Goal: Information Seeking & Learning: Learn about a topic

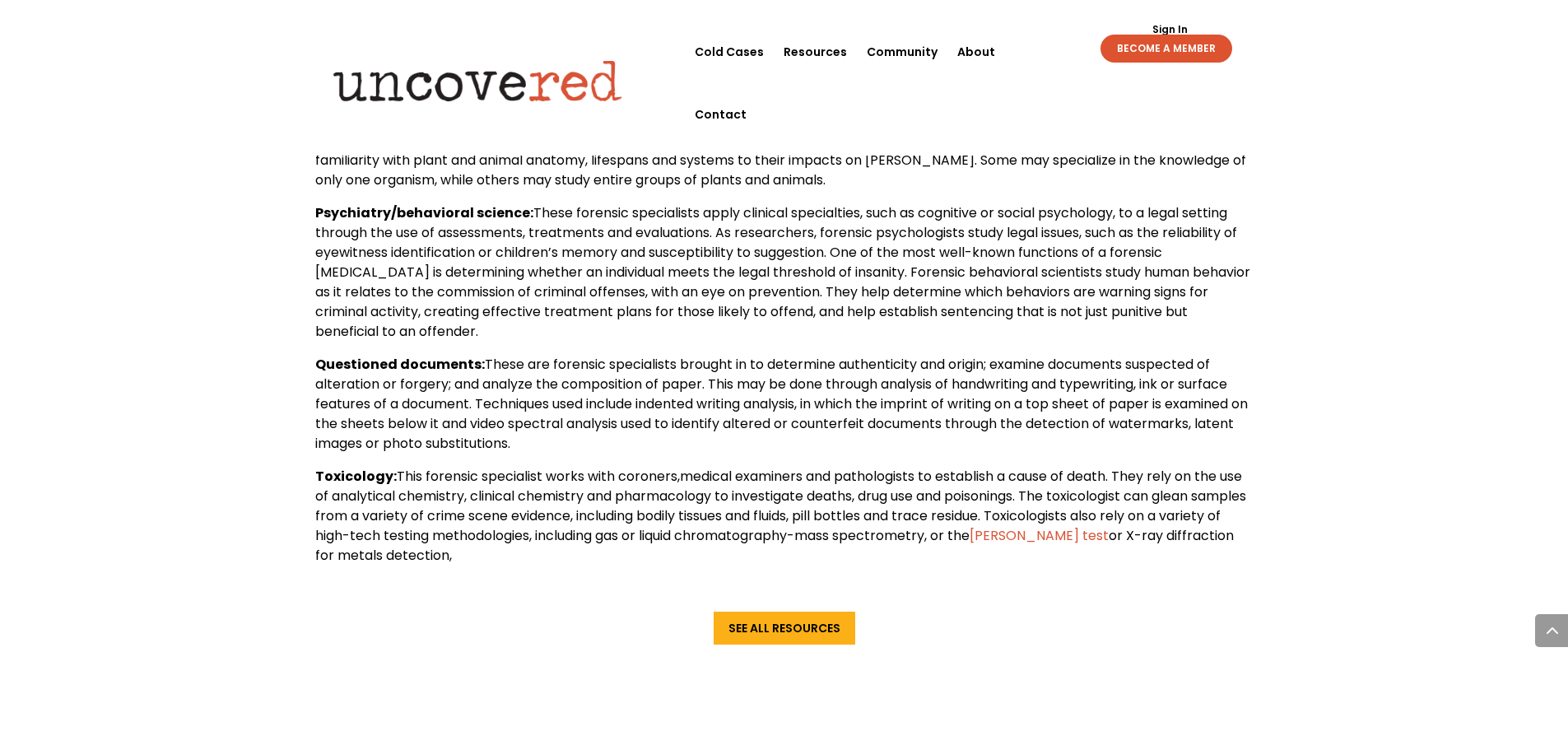
scroll to position [1729, 0]
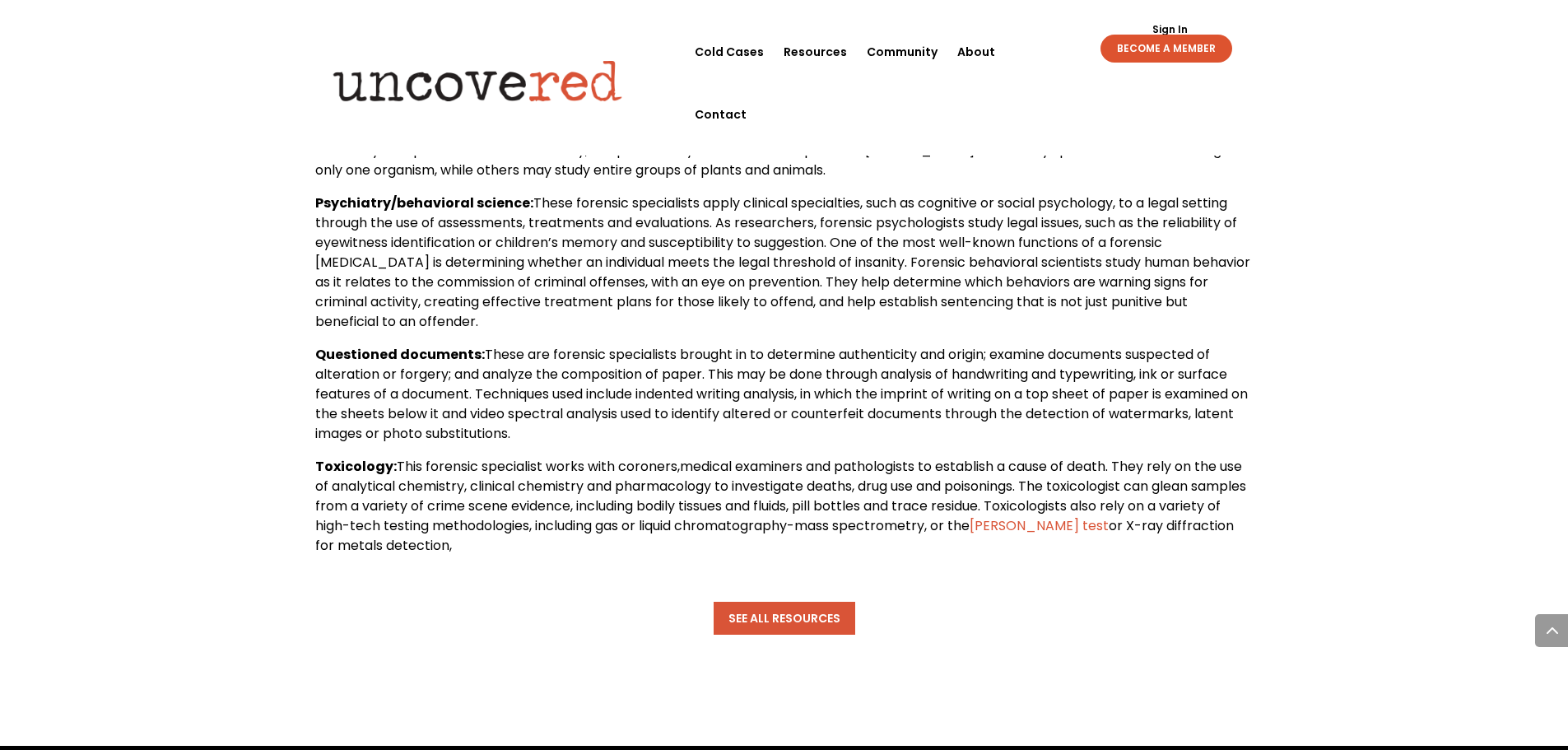
click at [744, 617] on link "See All Resources" at bounding box center [784, 617] width 141 height 33
click at [1117, 416] on span "These are forensic specialists brought in to determine authenticity and origin;…" at bounding box center [781, 393] width 933 height 98
